Goal: Check status: Check status

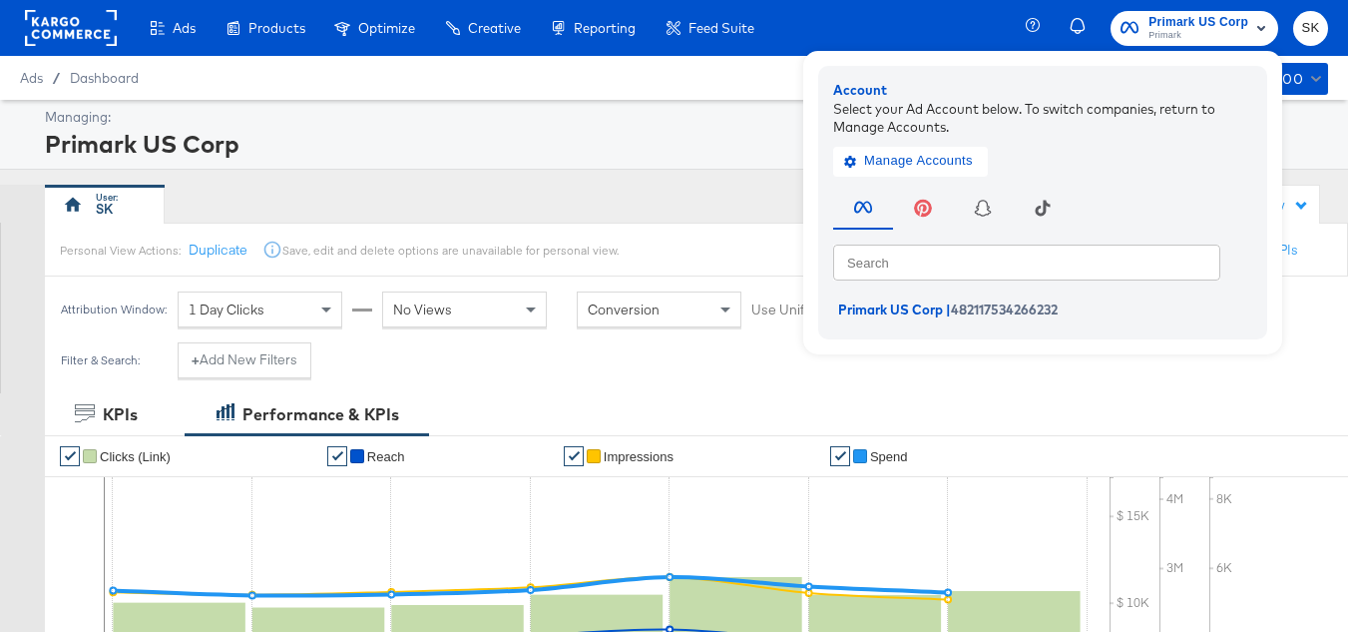
drag, startPoint x: 0, startPoint y: 0, endPoint x: 613, endPoint y: 188, distance: 640.7
click at [613, 188] on div "SK" at bounding box center [529, 205] width 969 height 40
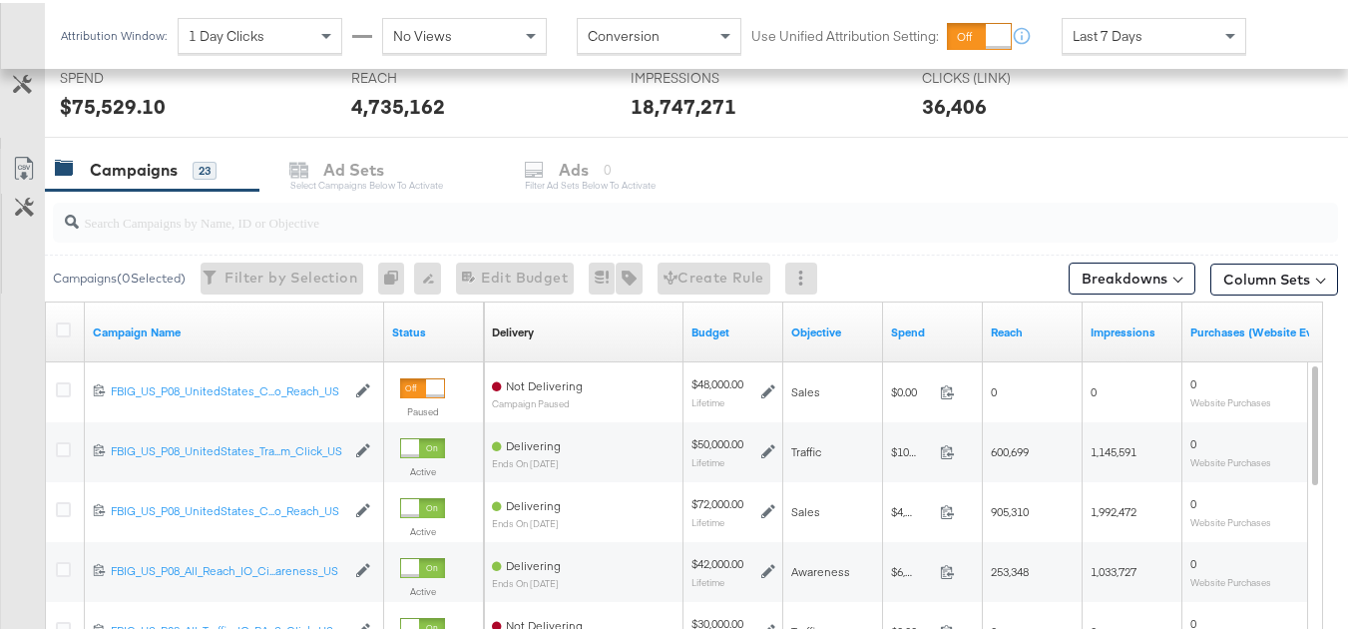
scroll to position [698, 0]
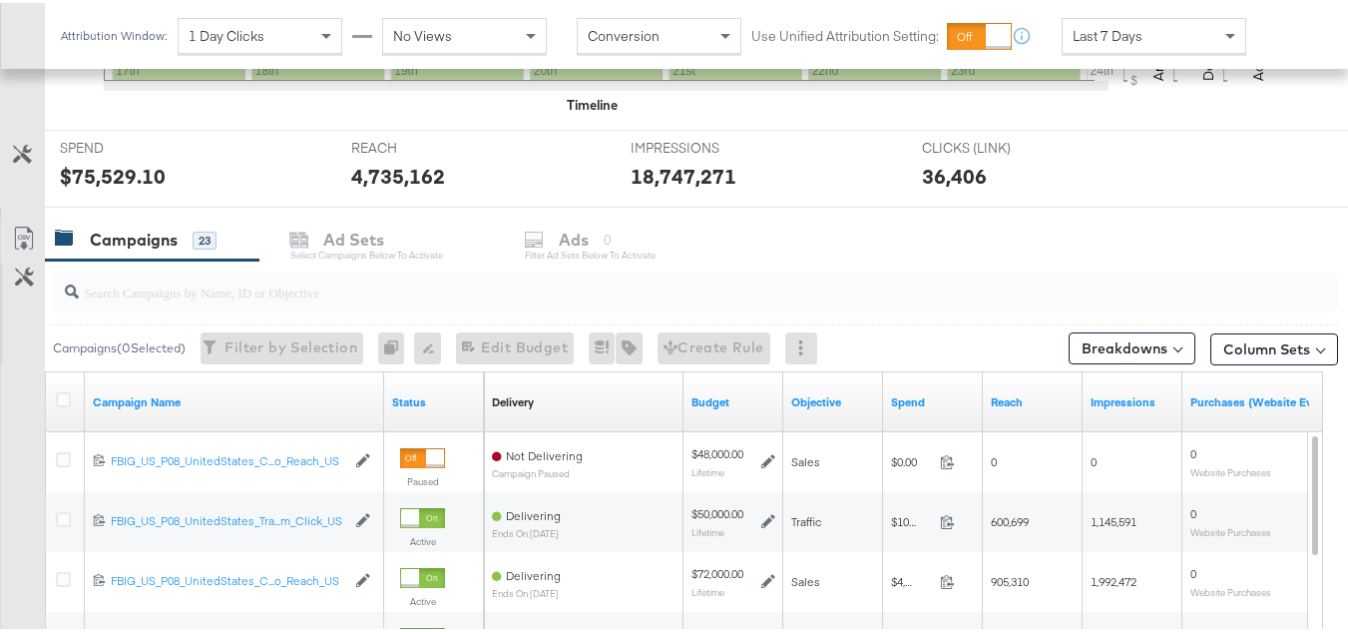
click at [72, 399] on div at bounding box center [66, 399] width 21 height 20
click at [65, 395] on icon at bounding box center [63, 396] width 15 height 15
click at [0, 0] on input "checkbox" at bounding box center [0, 0] width 0 height 0
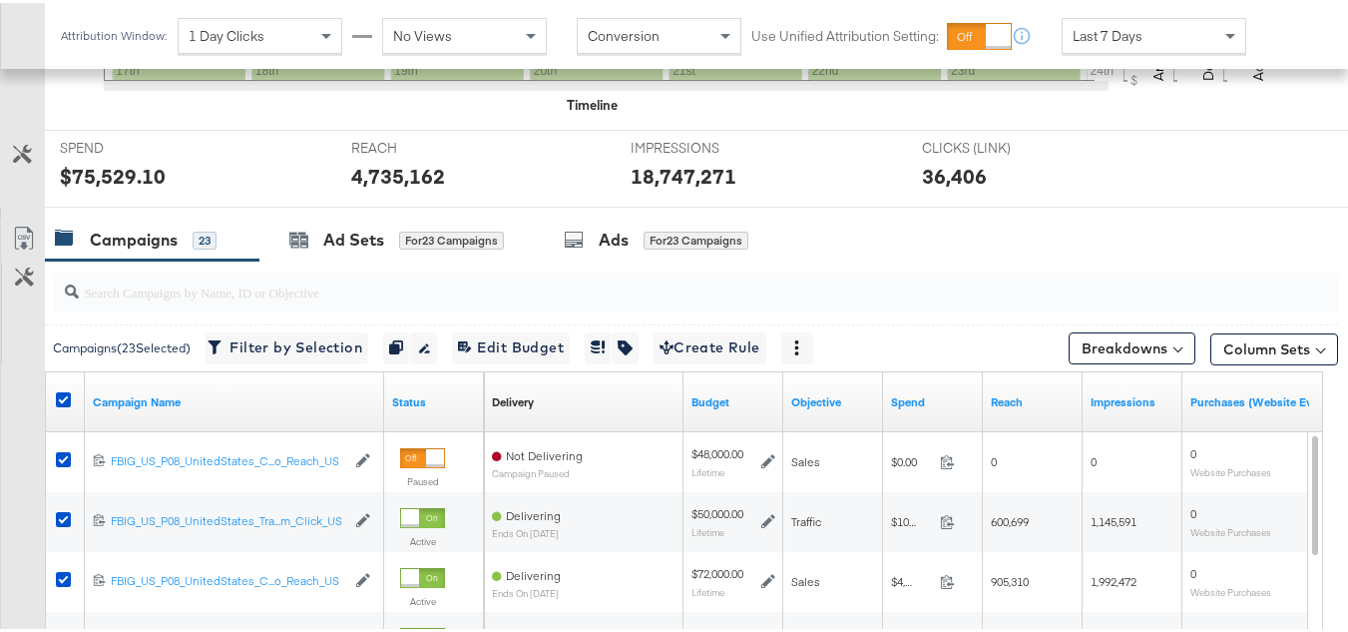
click at [378, 202] on div "REACH REACH 4,735,162" at bounding box center [475, 166] width 279 height 76
click at [369, 220] on div "Ad Sets for 23 Campaigns" at bounding box center [396, 237] width 274 height 43
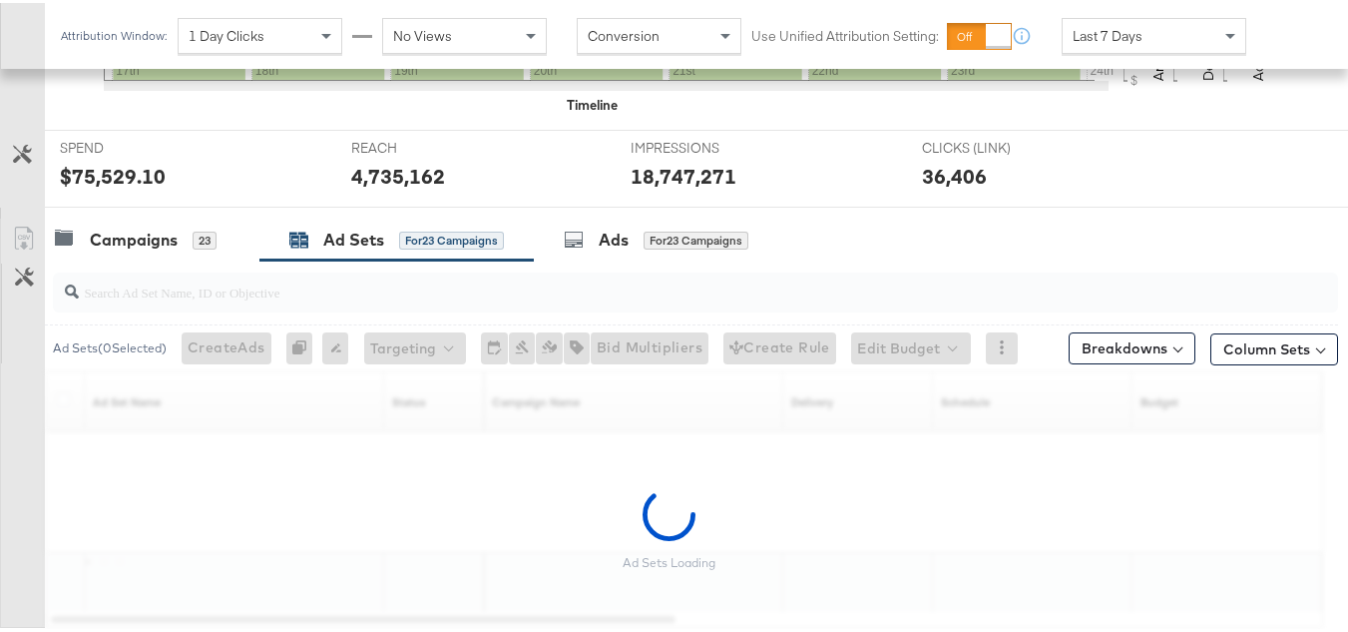
click at [440, 242] on div "for 23 Campaigns" at bounding box center [451, 237] width 105 height 18
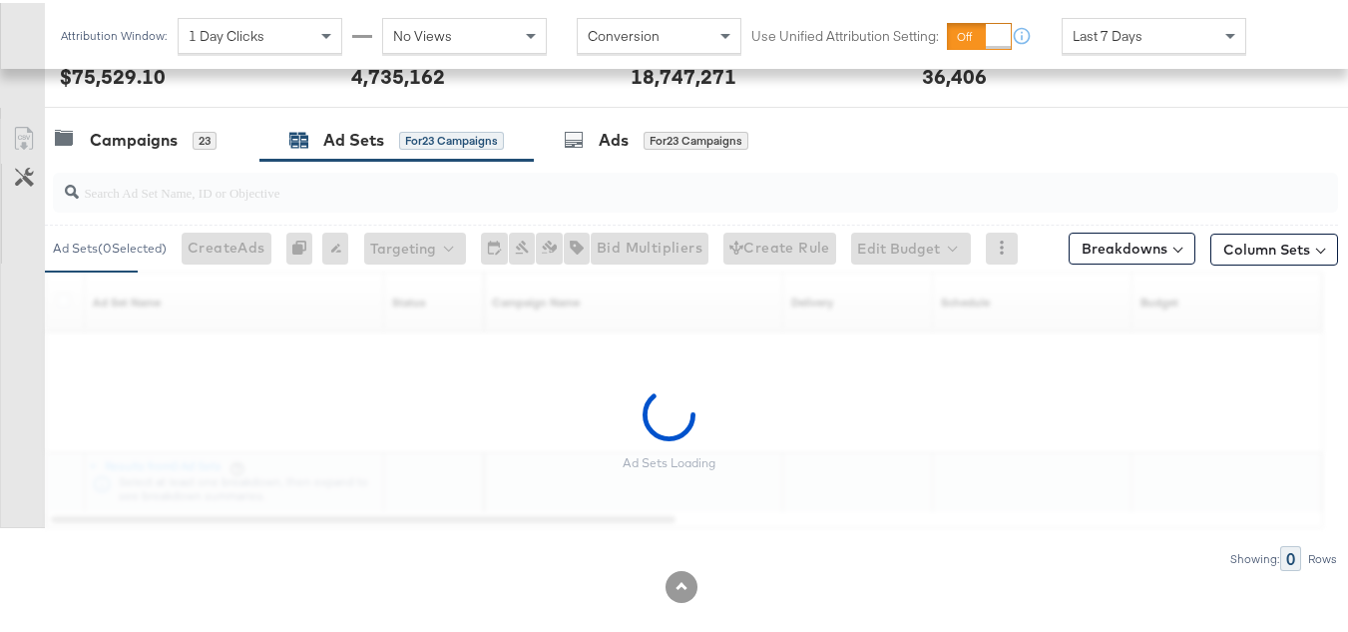
scroll to position [822, 0]
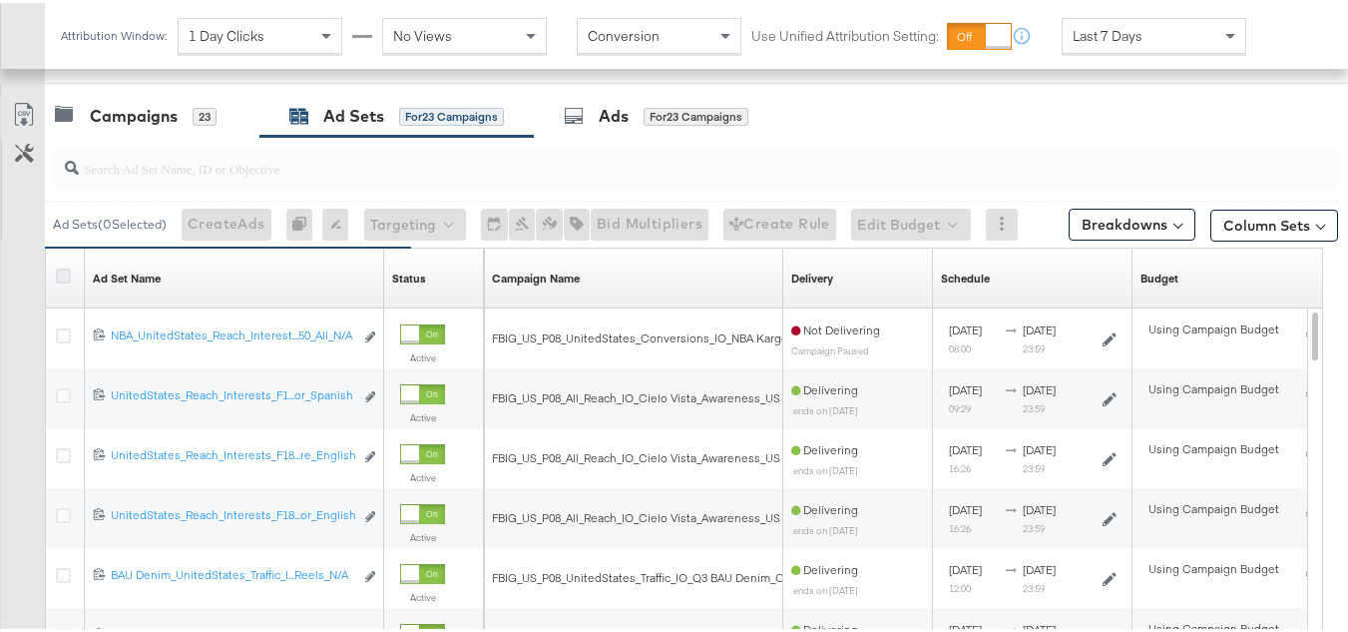
click at [63, 271] on icon at bounding box center [63, 272] width 15 height 15
click at [0, 0] on input "checkbox" at bounding box center [0, 0] width 0 height 0
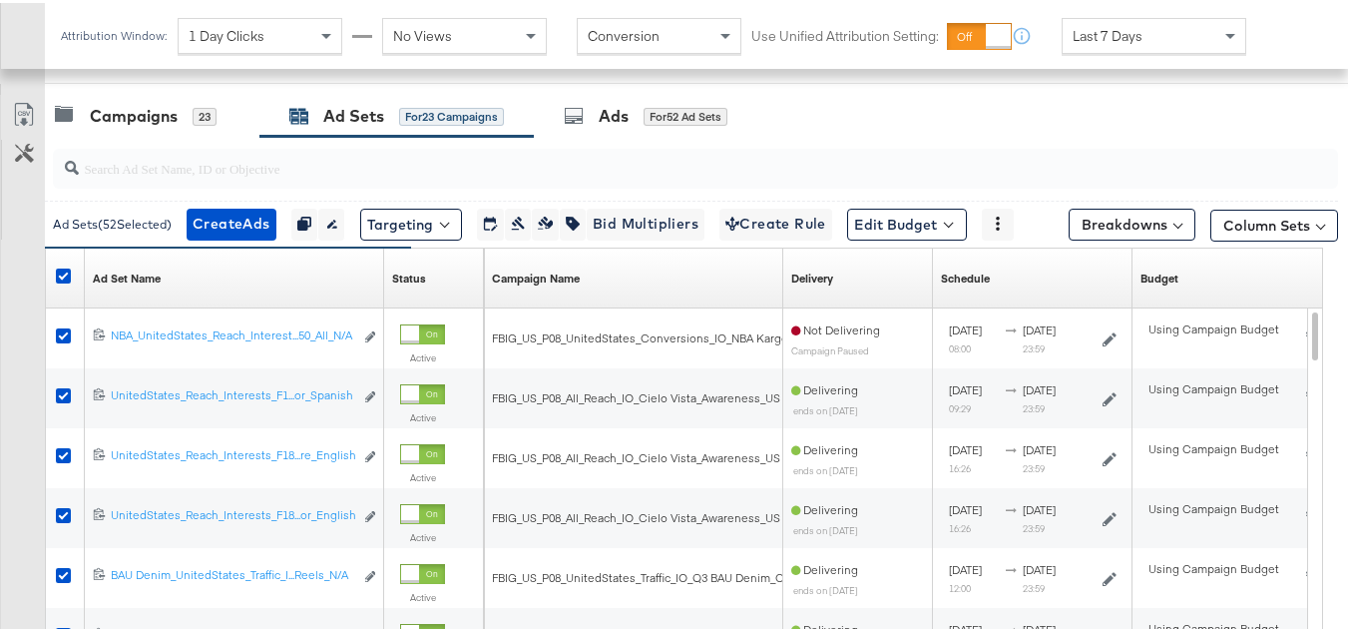
click at [758, 90] on div at bounding box center [681, 89] width 1363 height 16
click at [713, 97] on div "Ads for 52 Ad Sets" at bounding box center [651, 113] width 234 height 43
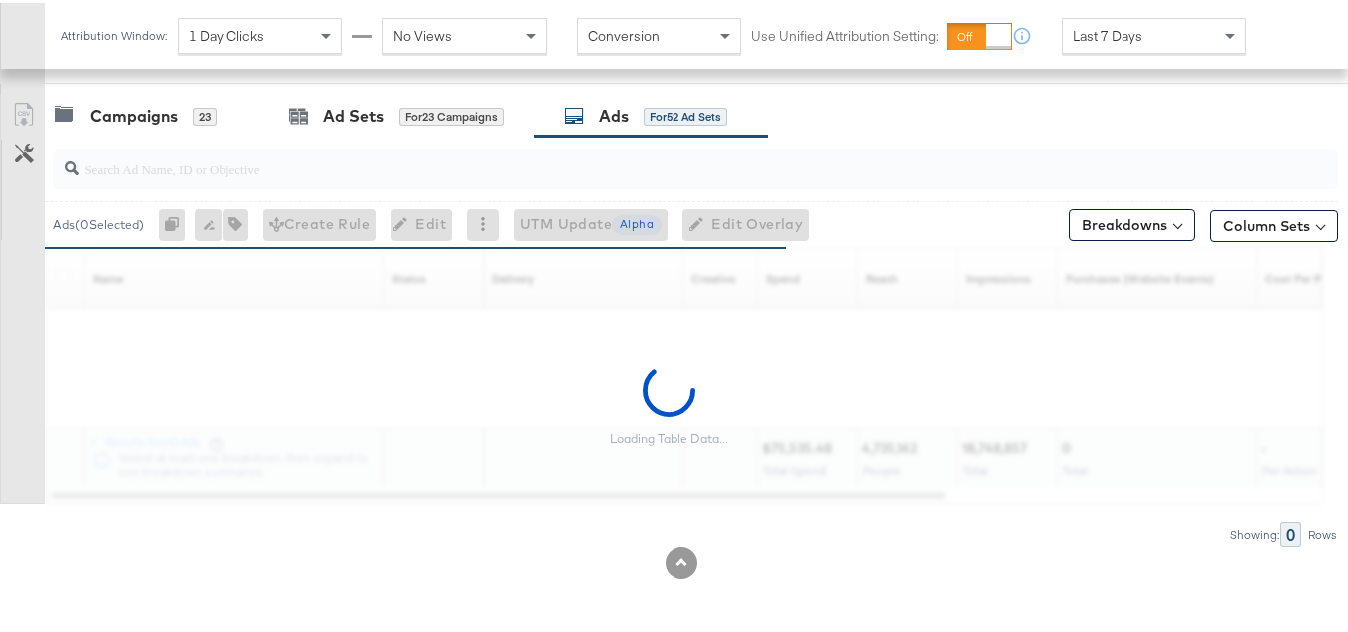
click at [255, 161] on input "search" at bounding box center [651, 157] width 1145 height 39
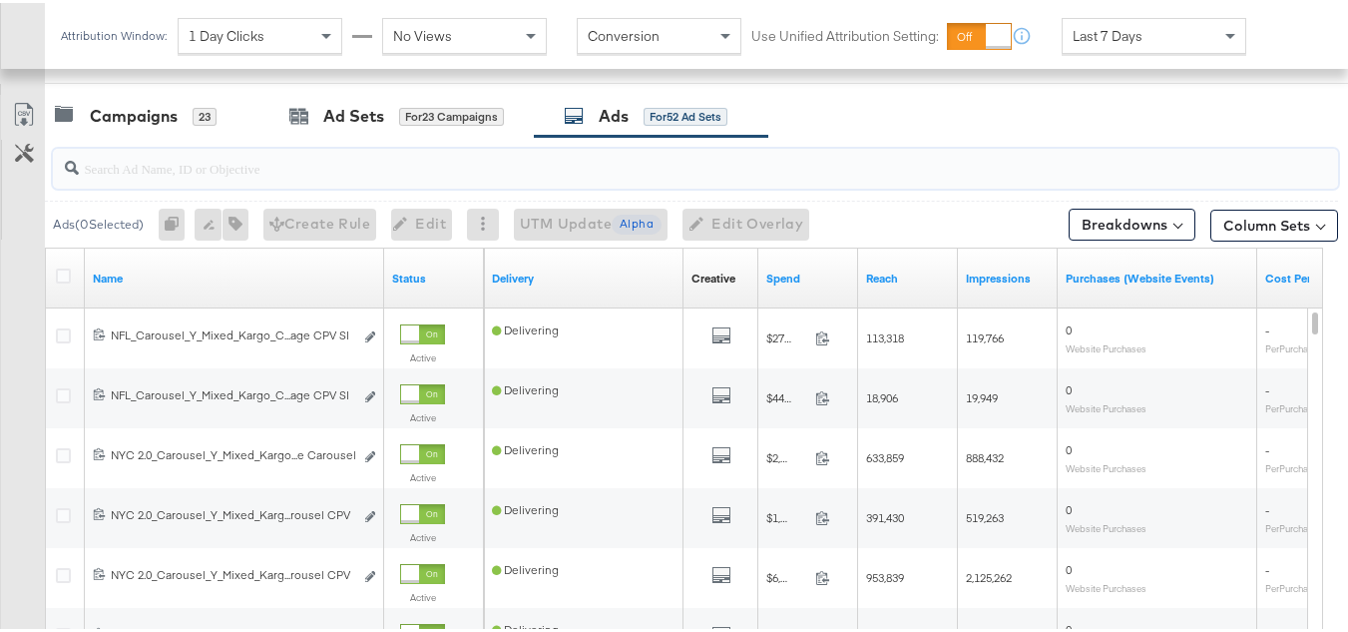
paste input "FBIG_US_P08_UnitedStates_Conversions_IO_NYC 2.0 Kargo_Reach_US"
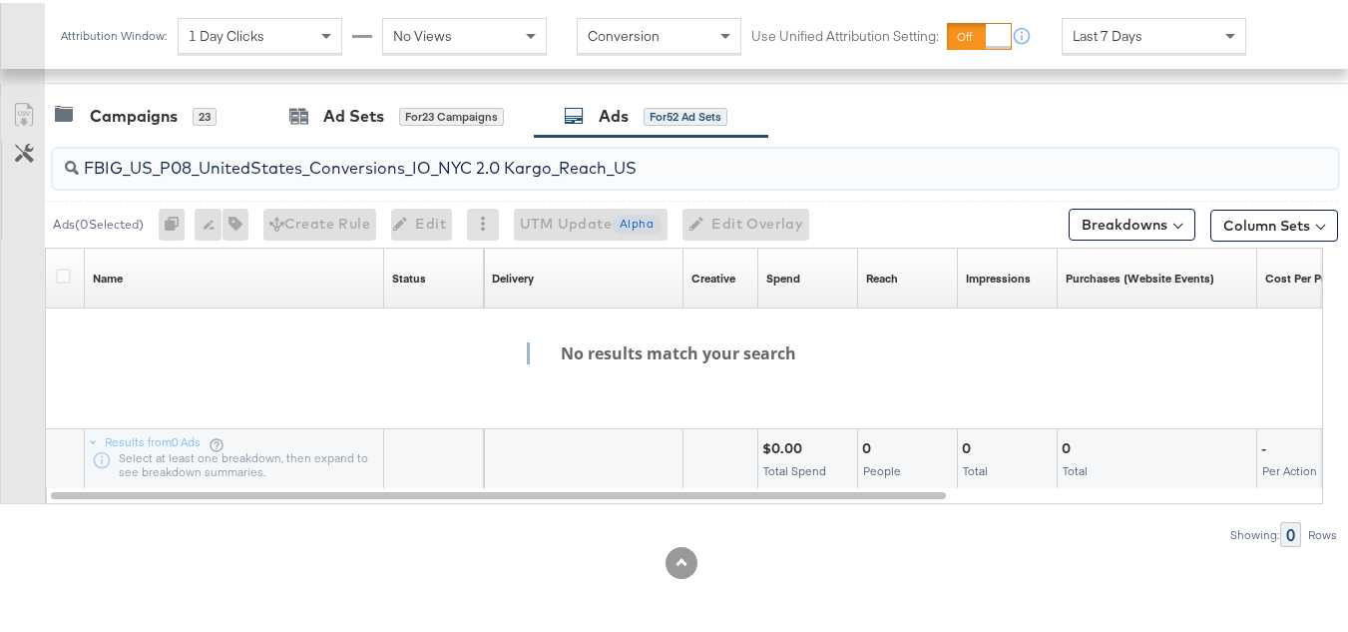
click at [349, 170] on input "FBIG_US_P08_UnitedStates_Conversions_IO_NYC 2.0 Kargo_Reach_US" at bounding box center [651, 157] width 1145 height 39
paste input "120228909552330495"
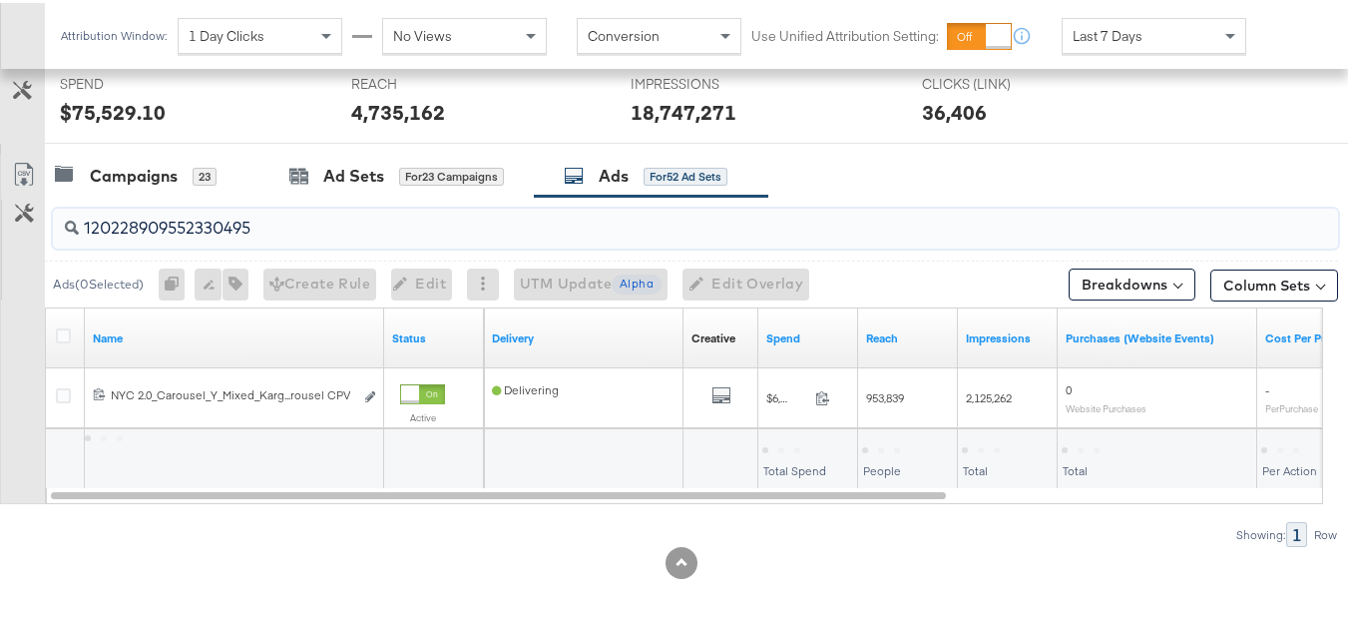
scroll to position [762, 0]
type input "120228909552330495"
click at [63, 338] on icon at bounding box center [63, 332] width 15 height 15
click at [0, 0] on input "checkbox" at bounding box center [0, 0] width 0 height 0
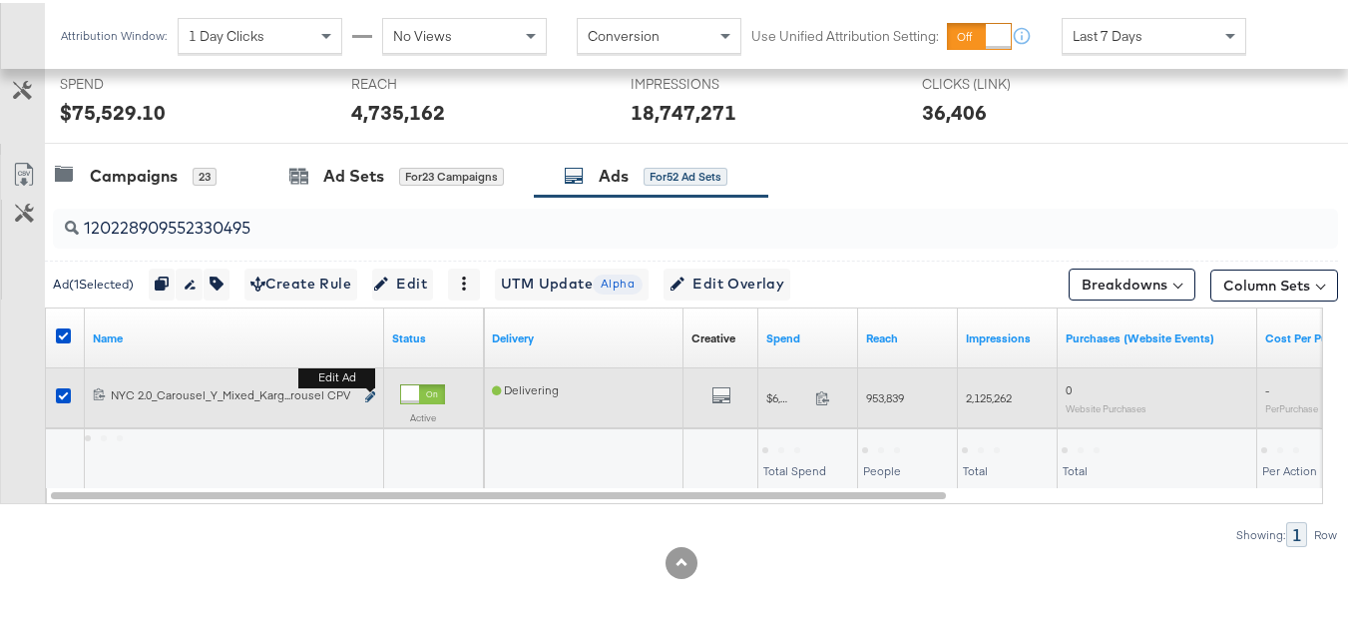
click at [366, 394] on icon "link" at bounding box center [370, 393] width 10 height 11
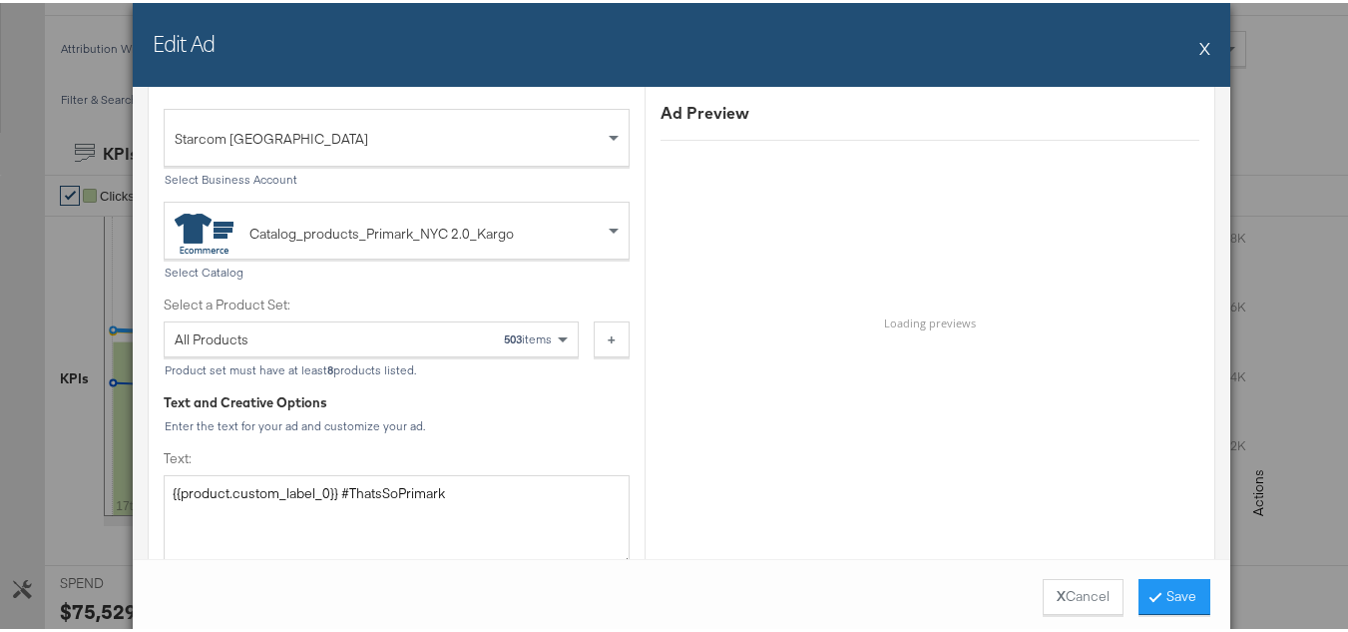
scroll to position [798, 0]
